Goal: Task Accomplishment & Management: Manage account settings

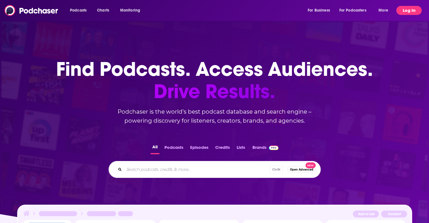
click at [400, 14] on button "Log In" at bounding box center [408, 10] width 25 height 9
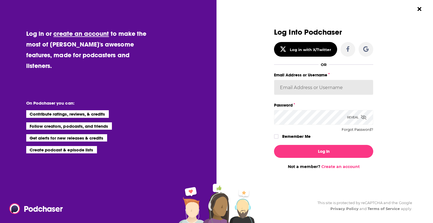
click at [300, 84] on input "Email Address or Username" at bounding box center [323, 87] width 99 height 15
type input "[EMAIL_ADDRESS][DOMAIN_NAME]"
click at [360, 117] on div "Reveal" at bounding box center [356, 117] width 19 height 15
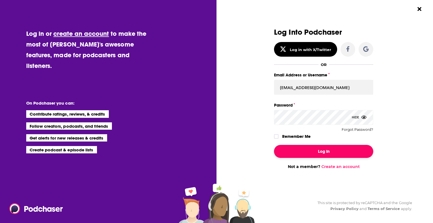
click at [305, 153] on button "Log In" at bounding box center [323, 151] width 99 height 13
click at [316, 148] on button "Log In" at bounding box center [323, 151] width 99 height 13
click at [316, 152] on button "Log In" at bounding box center [323, 151] width 99 height 13
